Goal: Browse casually

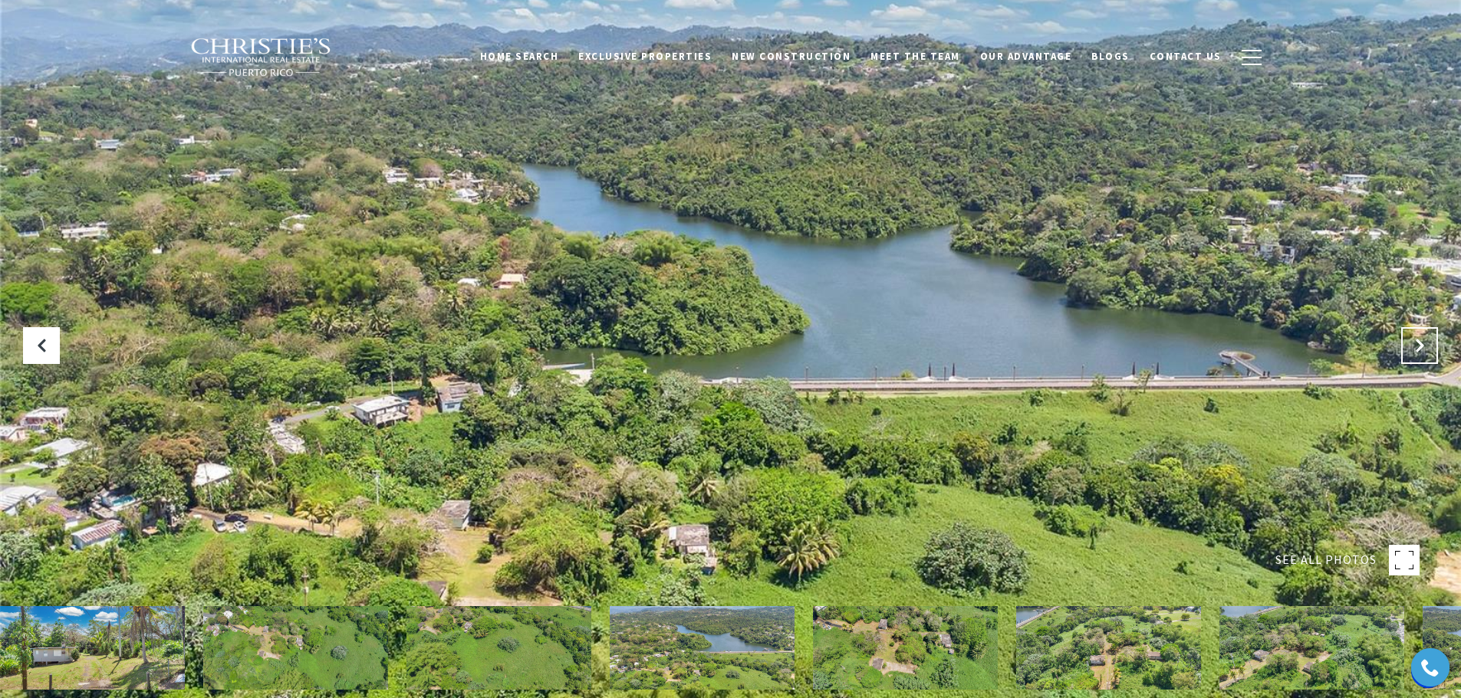
click at [1415, 353] on button "Next Slide" at bounding box center [1419, 345] width 37 height 37
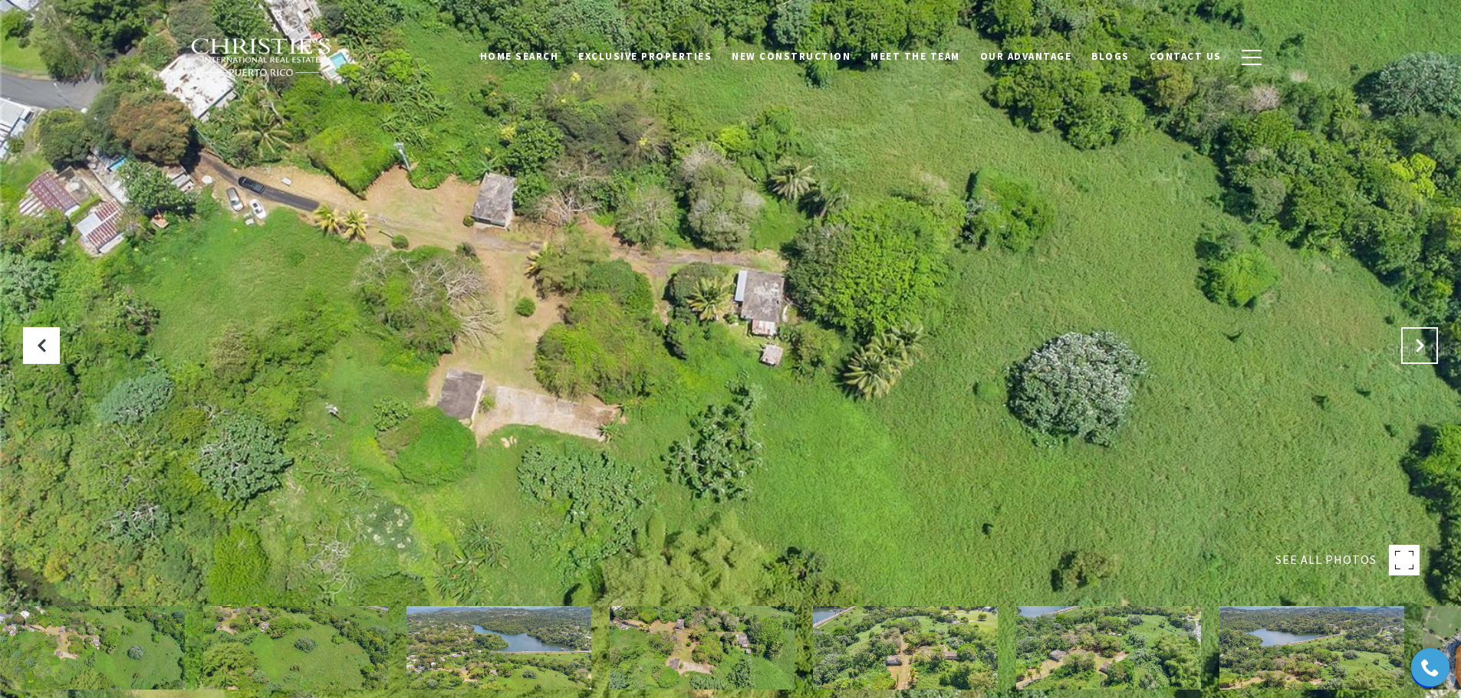
click at [1415, 353] on button "Next Slide" at bounding box center [1419, 345] width 37 height 37
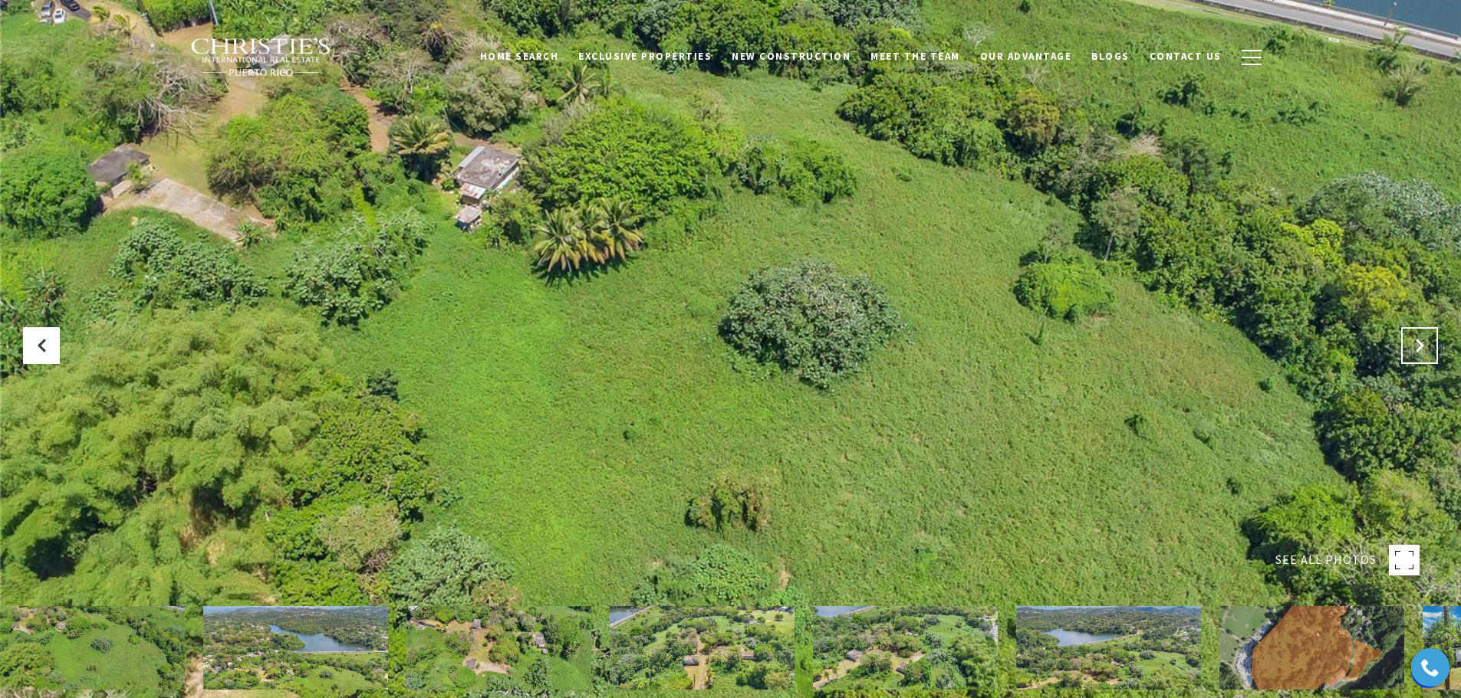
click at [1415, 353] on button "Next Slide" at bounding box center [1419, 345] width 37 height 37
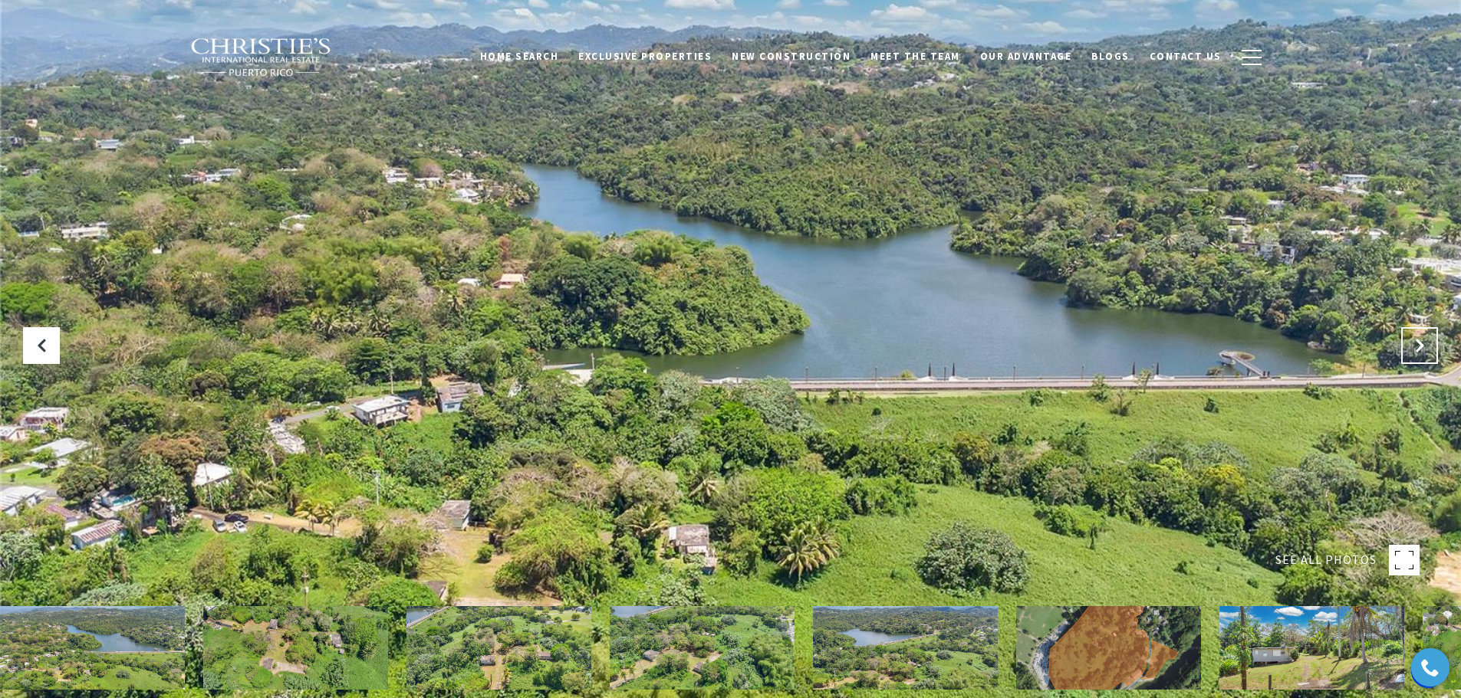
click at [1415, 353] on button "Next Slide" at bounding box center [1419, 345] width 37 height 37
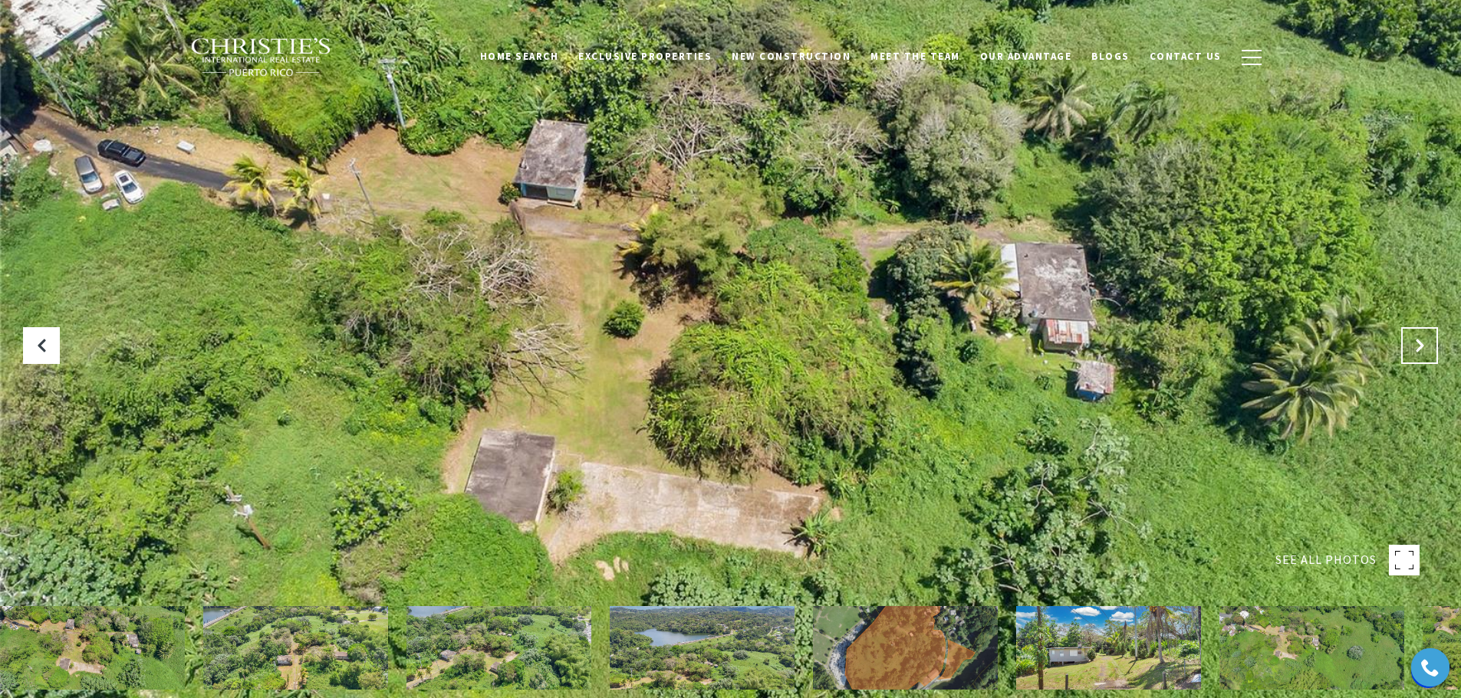
click at [1415, 353] on button "Next Slide" at bounding box center [1419, 345] width 37 height 37
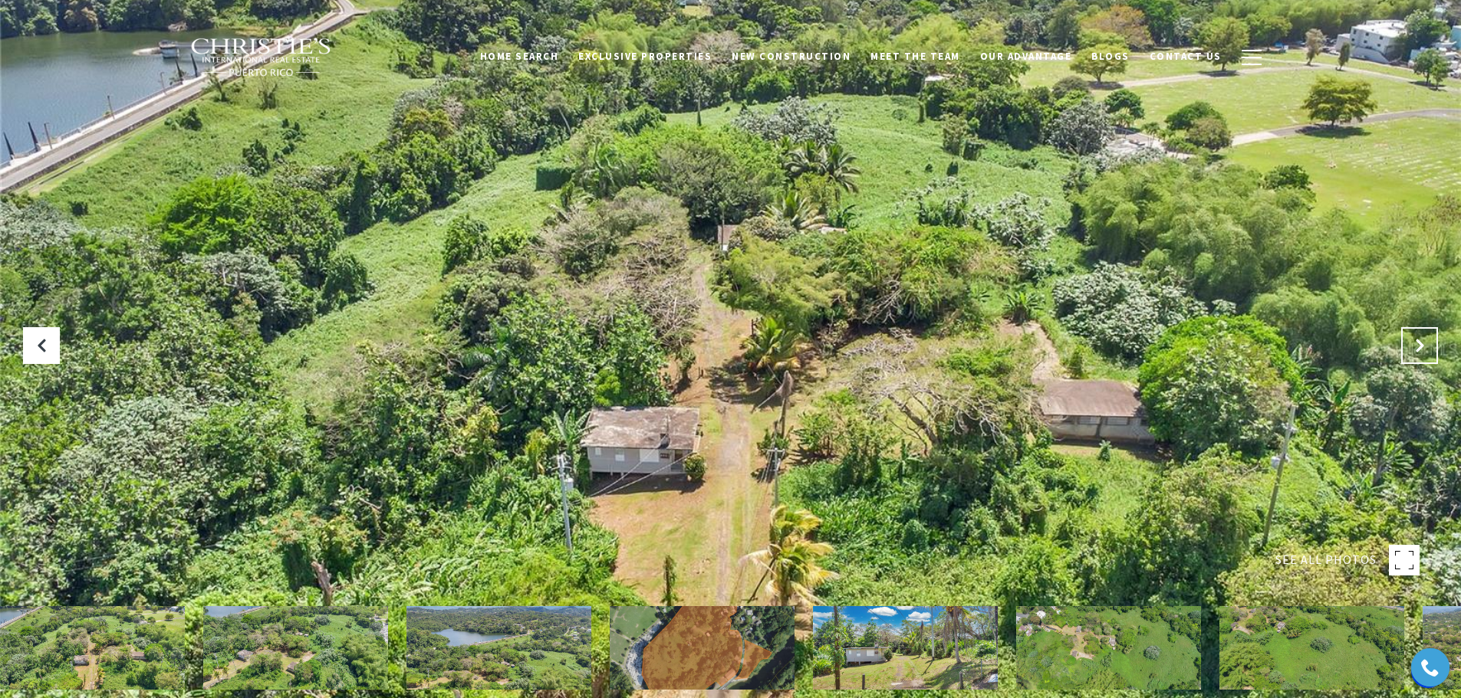
click at [1415, 353] on button "Next Slide" at bounding box center [1419, 345] width 37 height 37
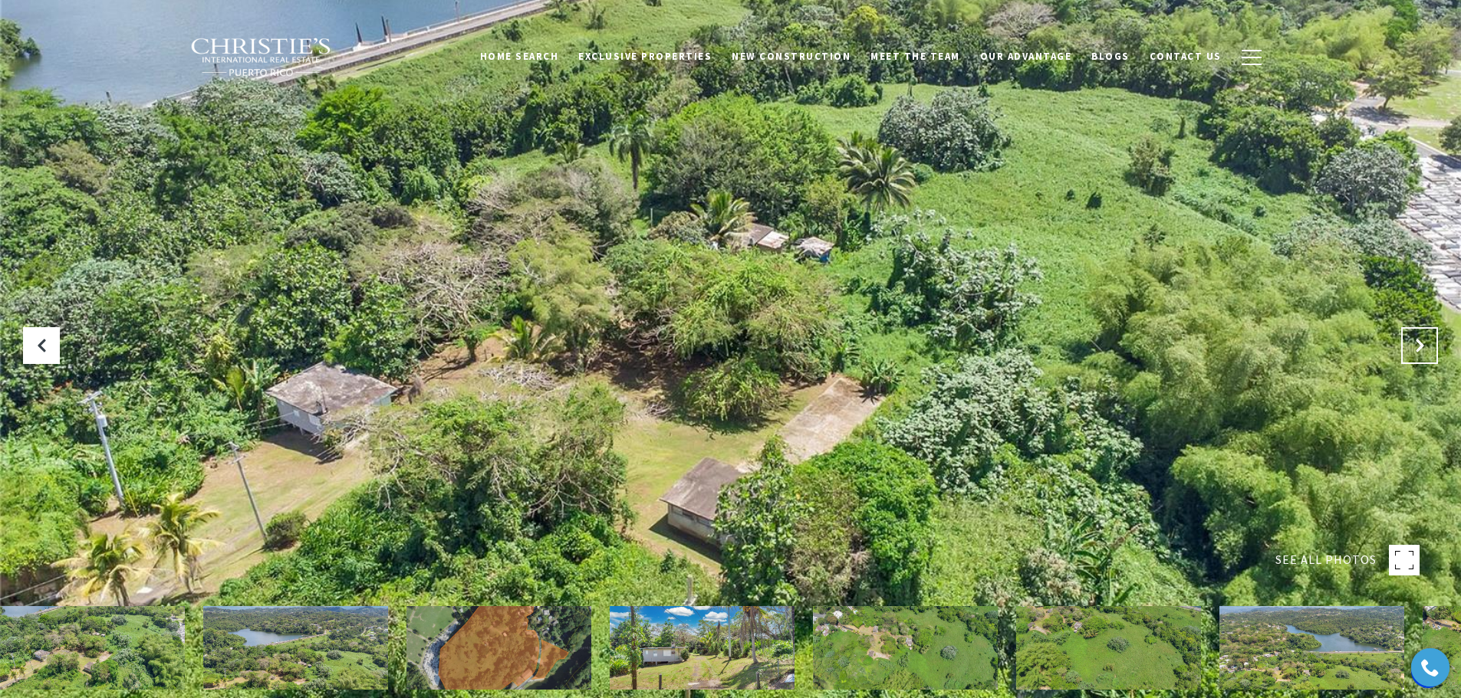
click at [1415, 353] on button "Next Slide" at bounding box center [1419, 345] width 37 height 37
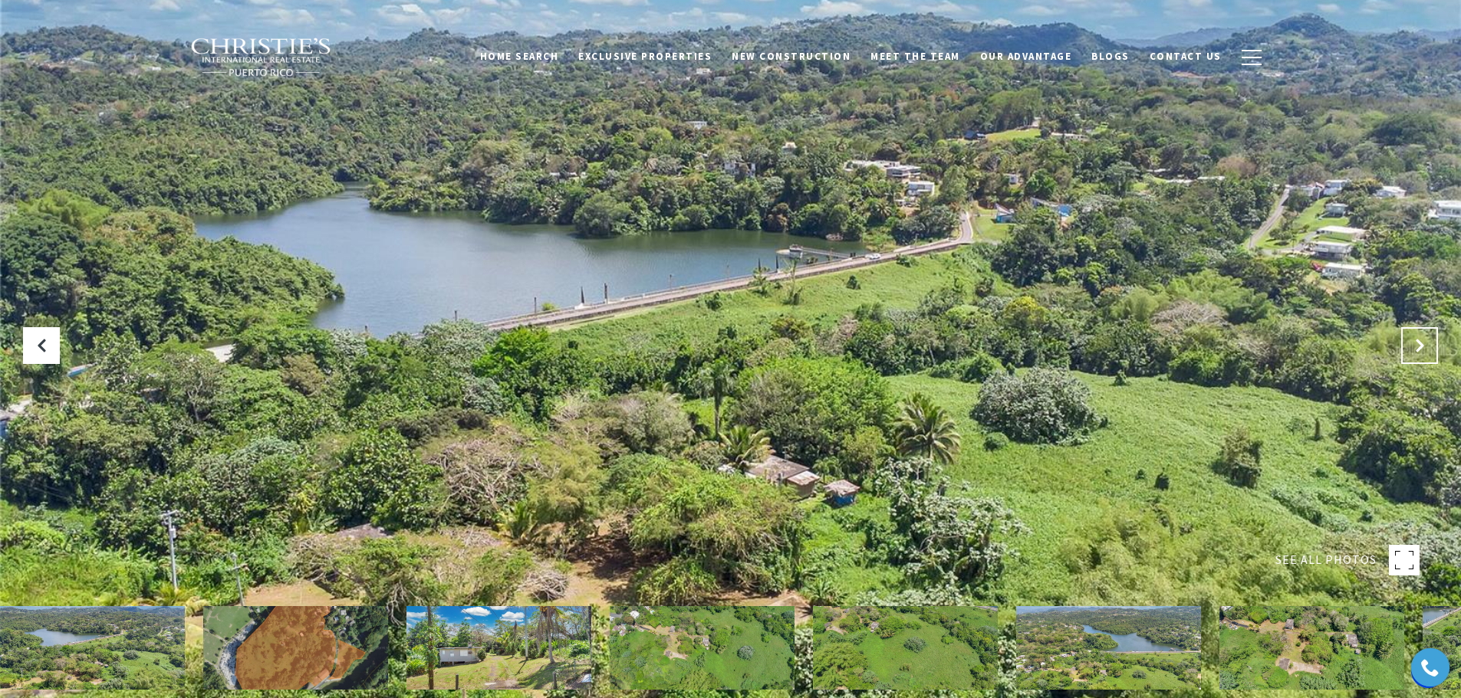
click at [1415, 353] on button "Next Slide" at bounding box center [1419, 345] width 37 height 37
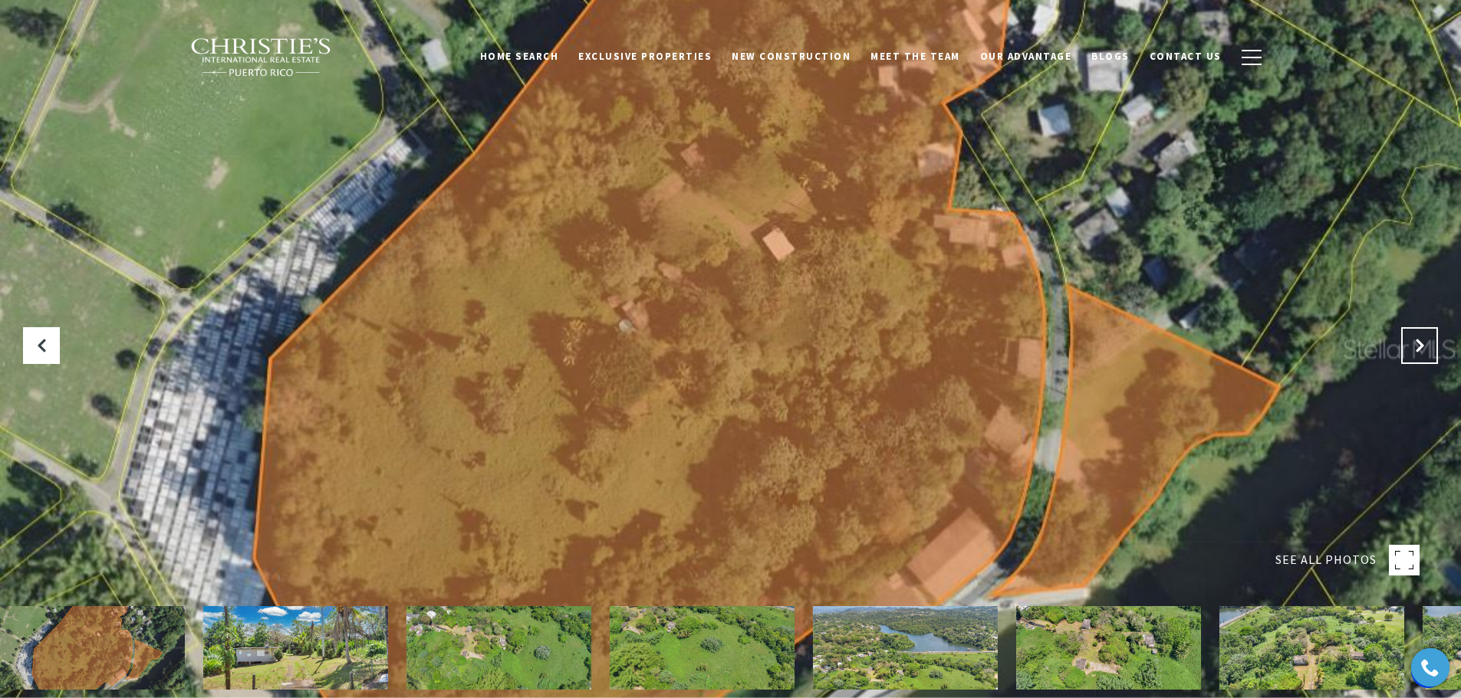
click at [1415, 353] on button "Next Slide" at bounding box center [1419, 345] width 37 height 37
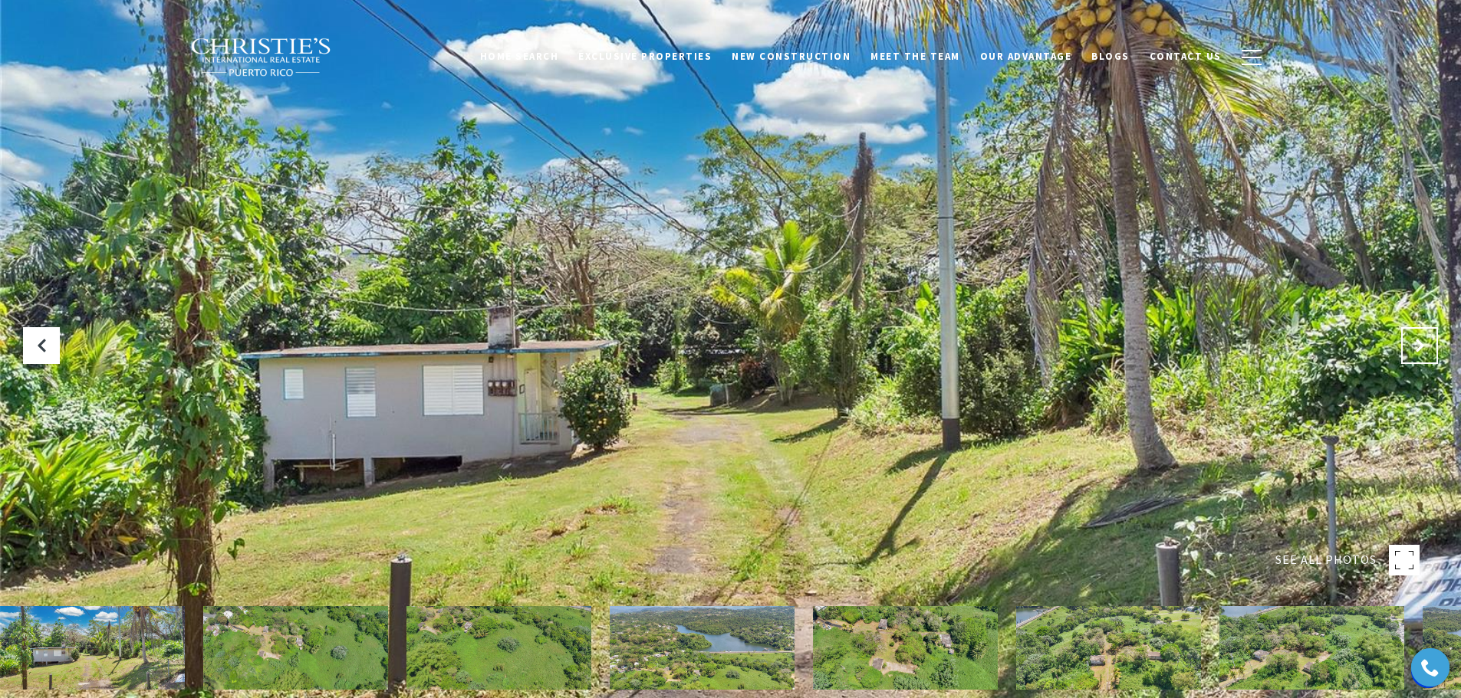
click at [1418, 340] on icon "Next Slide" at bounding box center [1418, 345] width 15 height 15
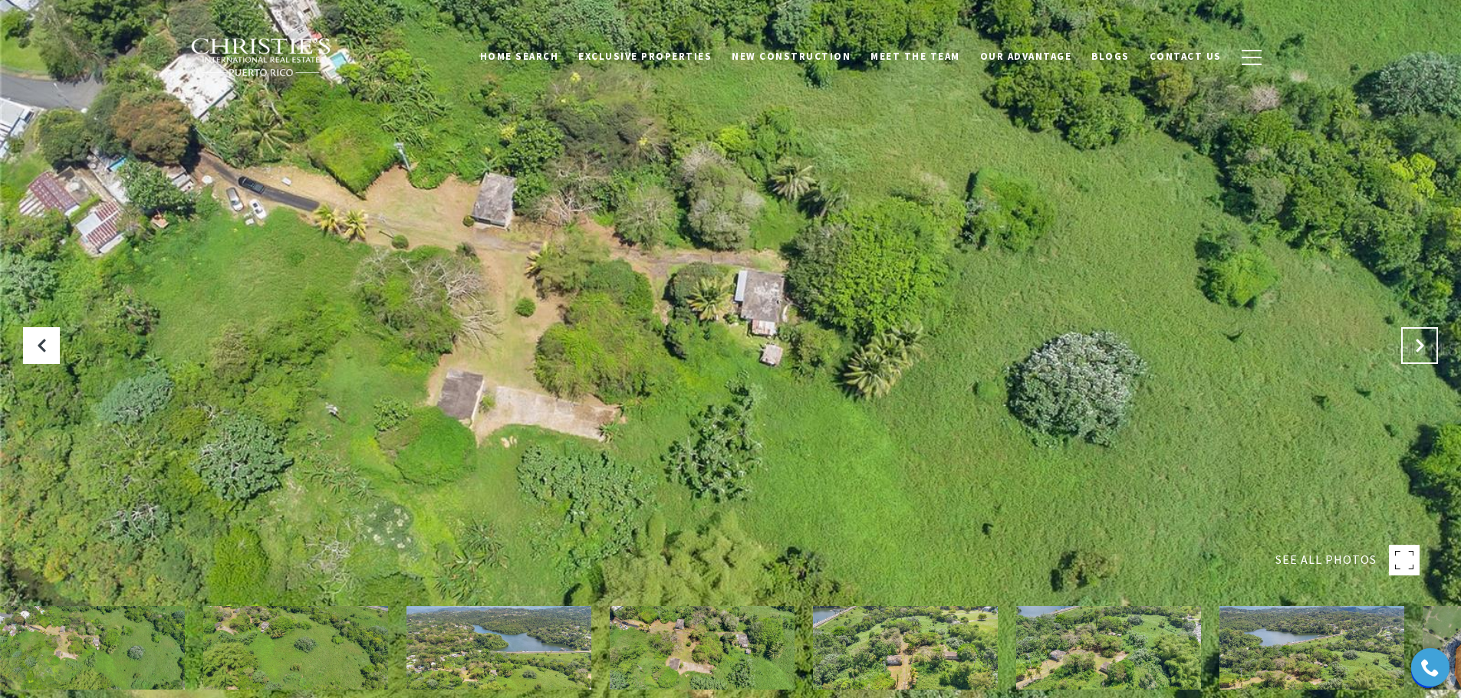
click at [1418, 340] on icon "Next Slide" at bounding box center [1418, 345] width 15 height 15
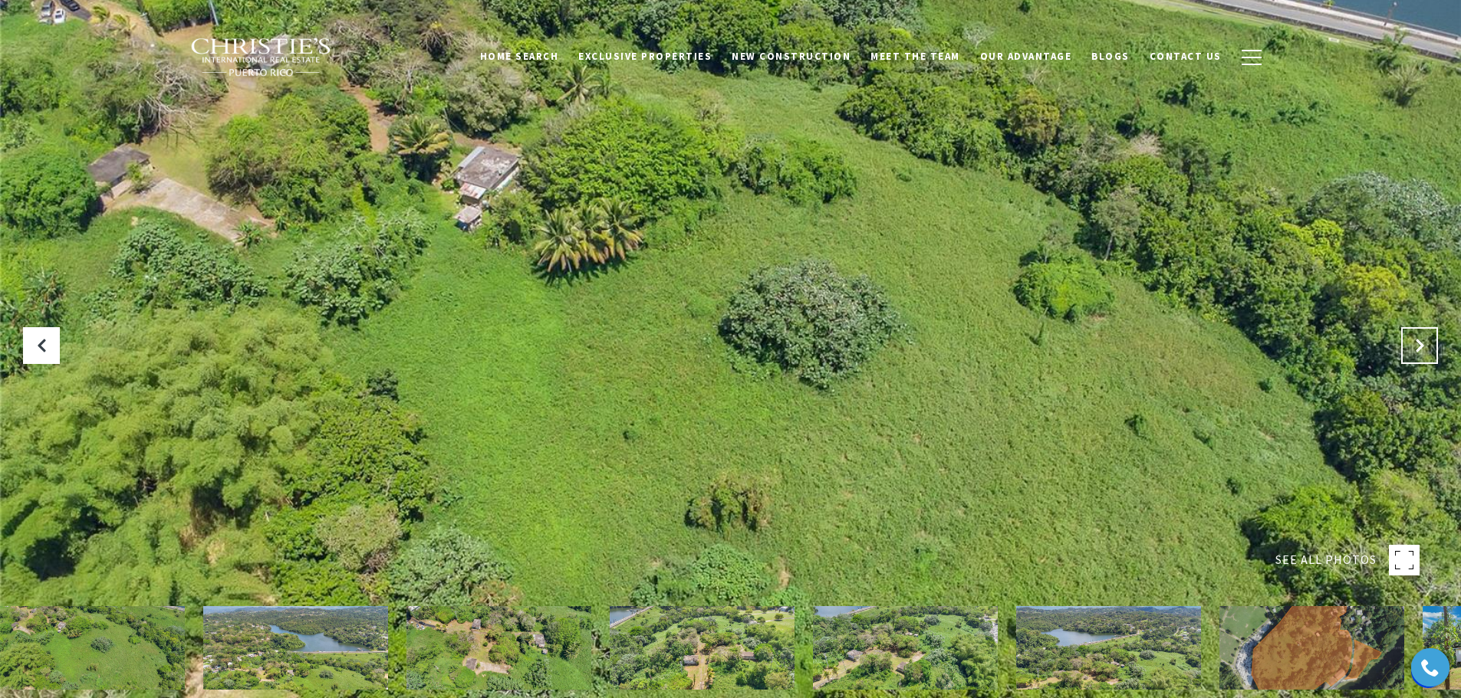
click at [1418, 340] on icon "Next Slide" at bounding box center [1418, 345] width 15 height 15
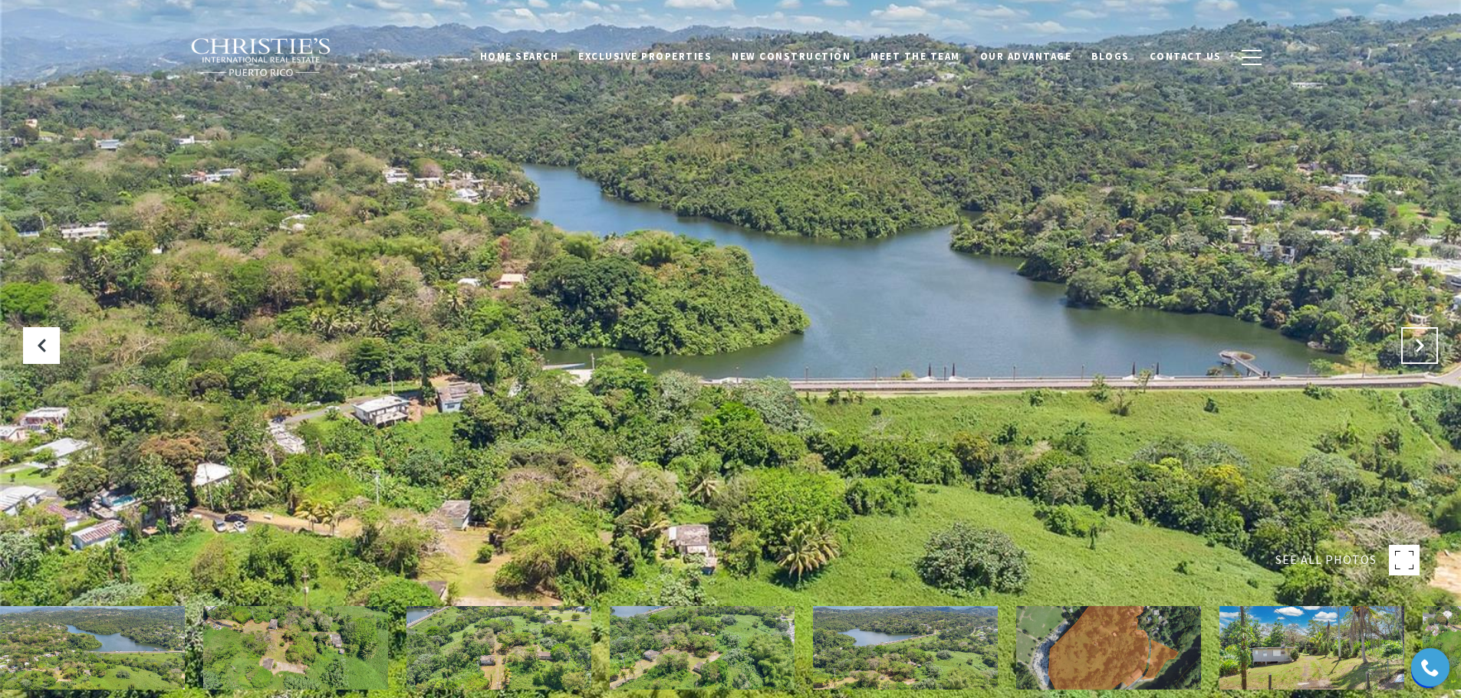
click at [1418, 340] on icon "Next Slide" at bounding box center [1418, 345] width 15 height 15
